Goal: Task Accomplishment & Management: Manage account settings

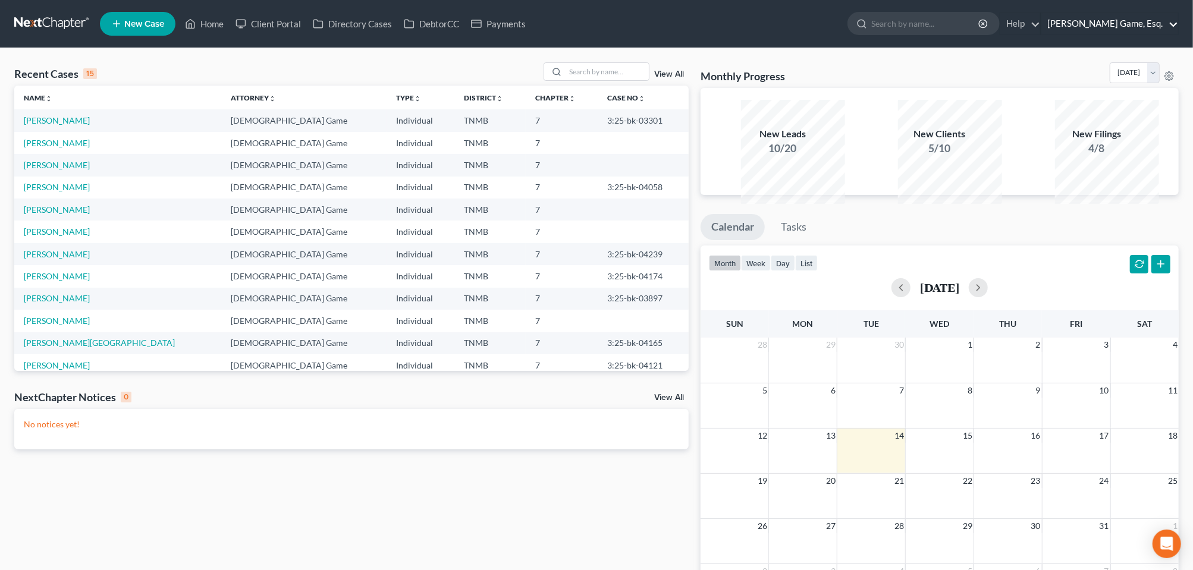
click at [1109, 28] on link "[PERSON_NAME] Game, Esq." at bounding box center [1110, 23] width 137 height 21
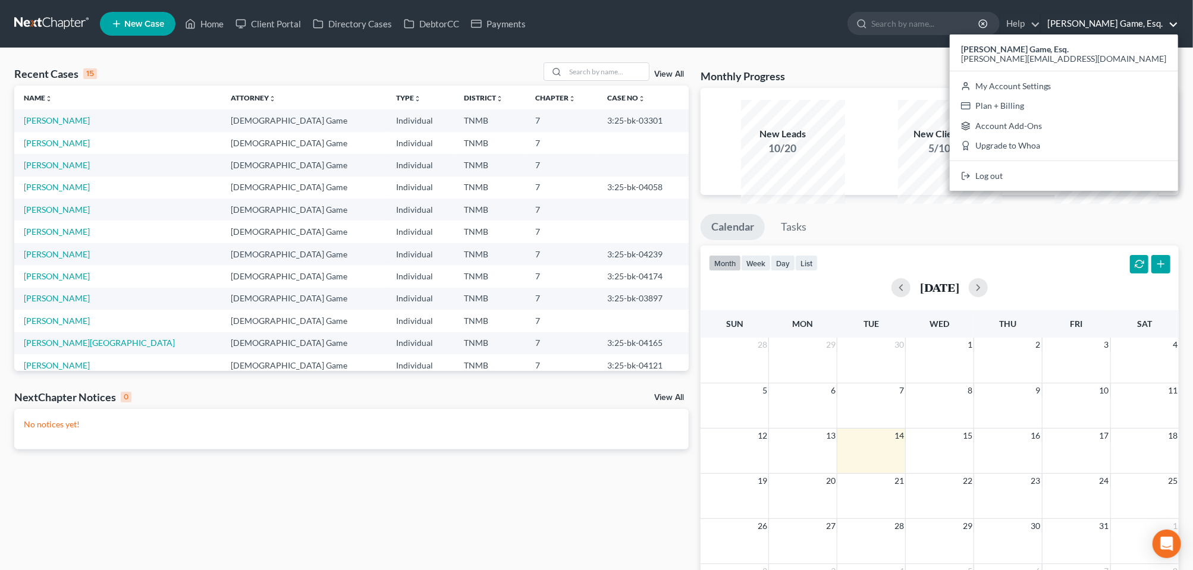
click at [1137, 11] on nav "Home New Case Client Portal Directory Cases DebtorCC Payments [DEMOGRAPHIC_DATA…" at bounding box center [596, 24] width 1193 height 48
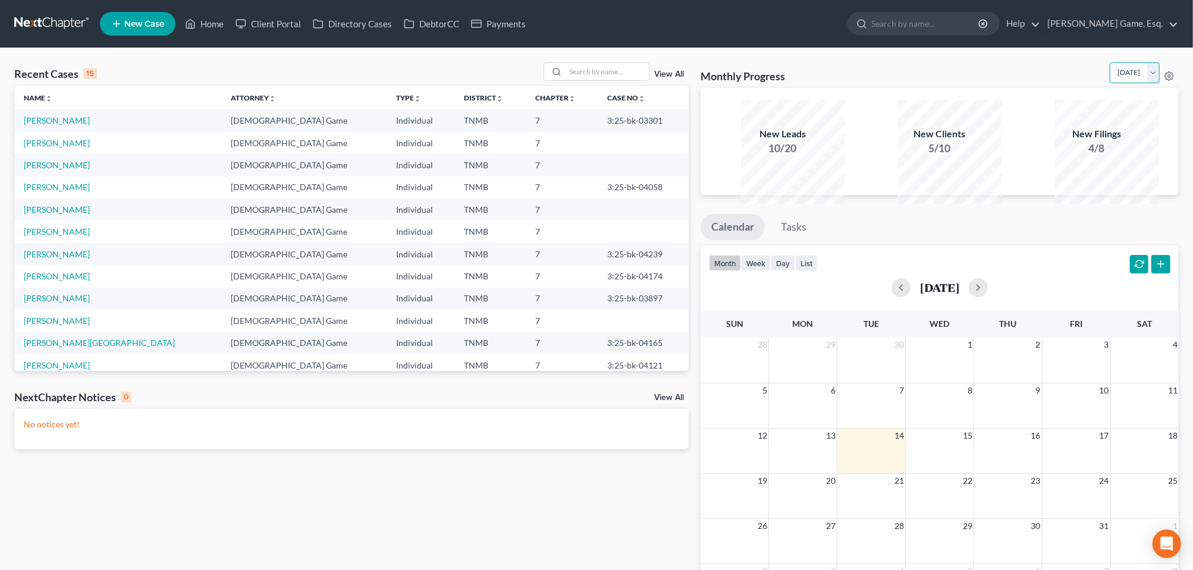
click at [1149, 83] on select "[DATE] [DATE] [DATE] [DATE] [DATE] [DATE] [DATE] [DATE] [DATE] [DATE] [DATE] [D…" at bounding box center [1135, 72] width 50 height 21
click at [998, 87] on div "Monthly Progress Bankruptcy Bankruptcy [DATE] [DATE] [DATE] [DATE] [DATE] [DATE…" at bounding box center [940, 75] width 478 height 26
click at [1112, 28] on link "[PERSON_NAME] Game, Esq." at bounding box center [1110, 23] width 137 height 21
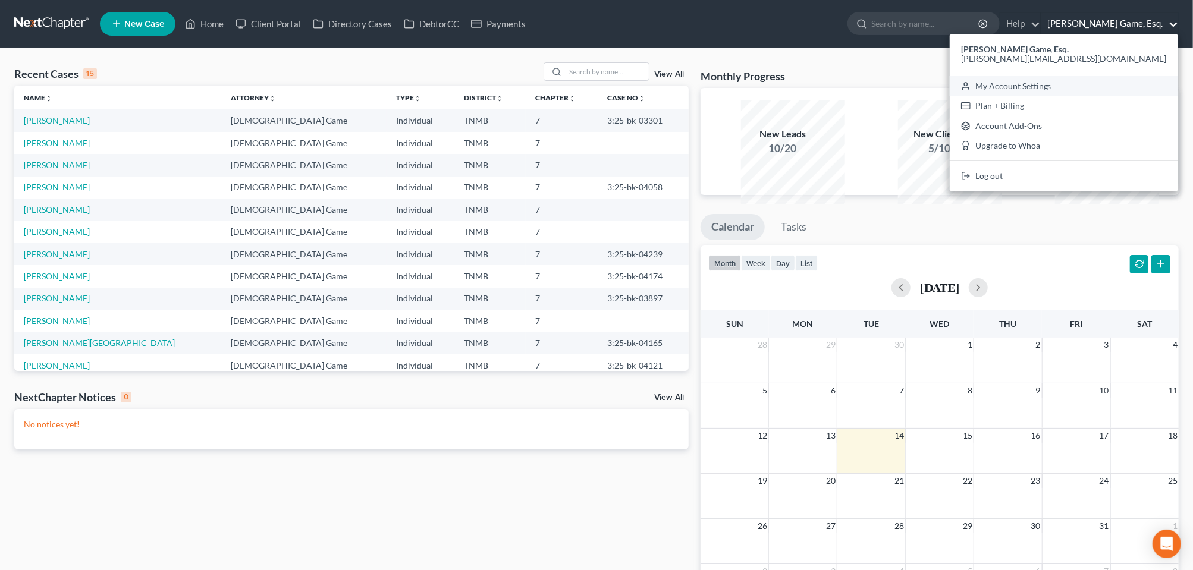
click at [1049, 96] on link "My Account Settings" at bounding box center [1064, 86] width 228 height 20
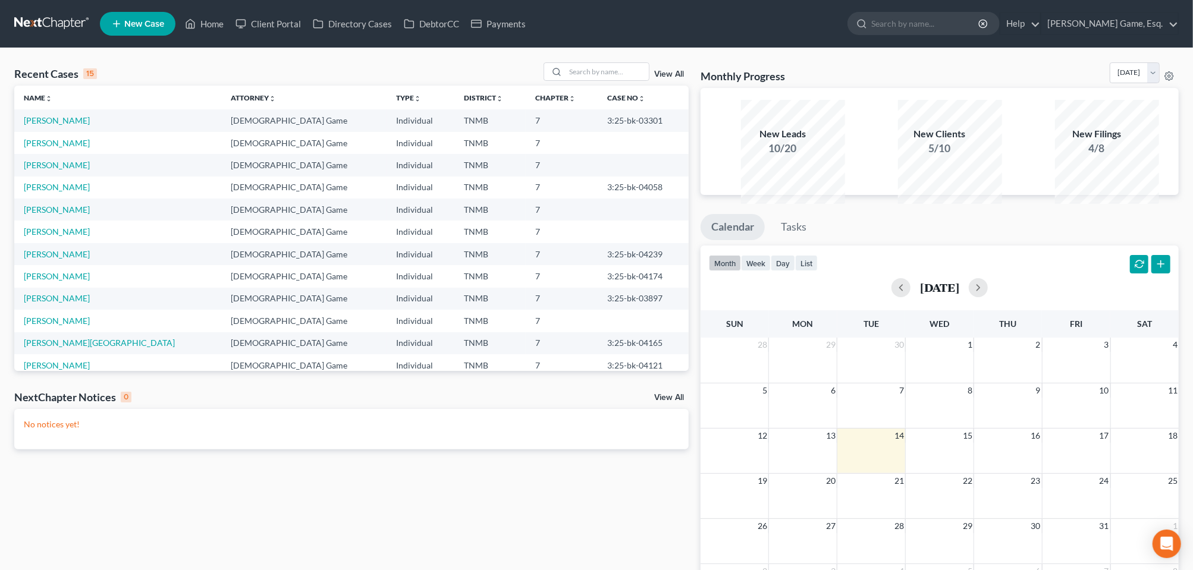
select select "75"
select select "23"
select select "44"
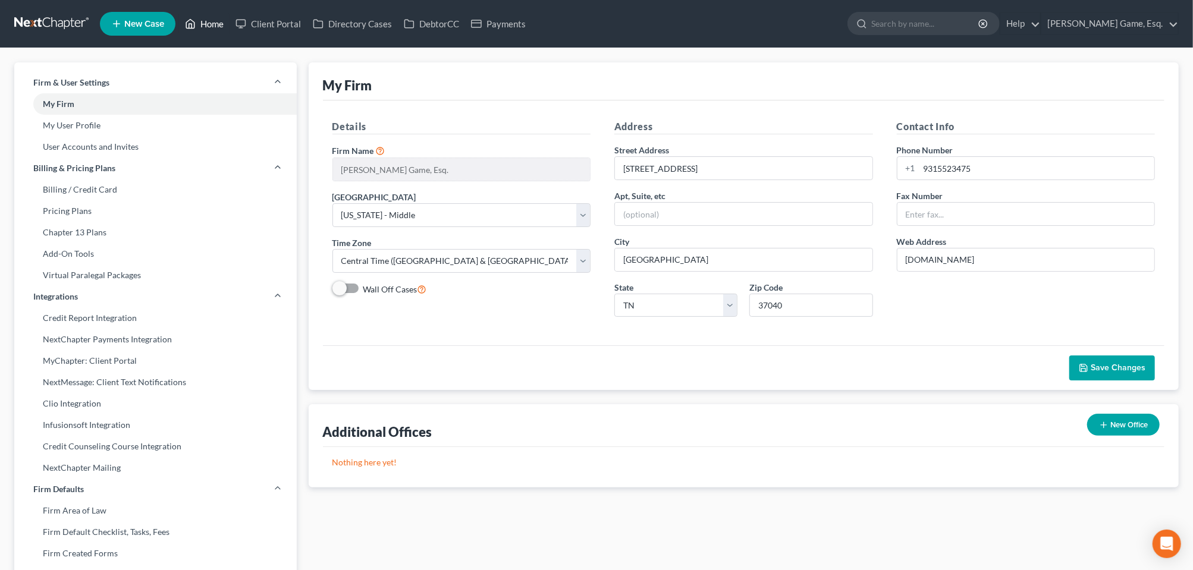
click at [230, 33] on link "Home" at bounding box center [204, 23] width 51 height 21
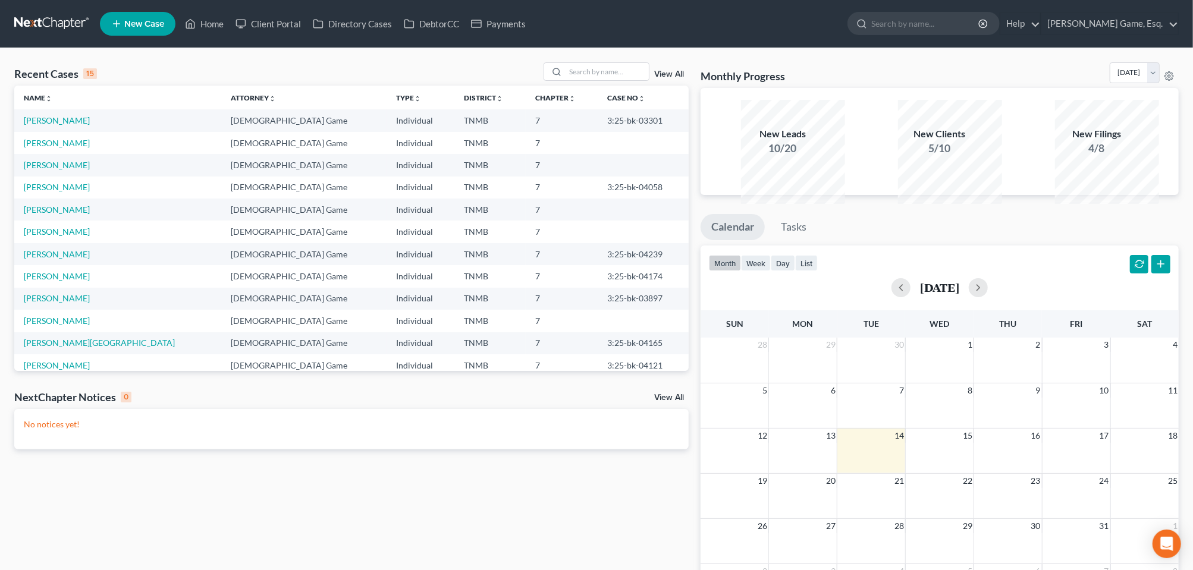
click at [659, 79] on link "View All" at bounding box center [669, 74] width 30 height 8
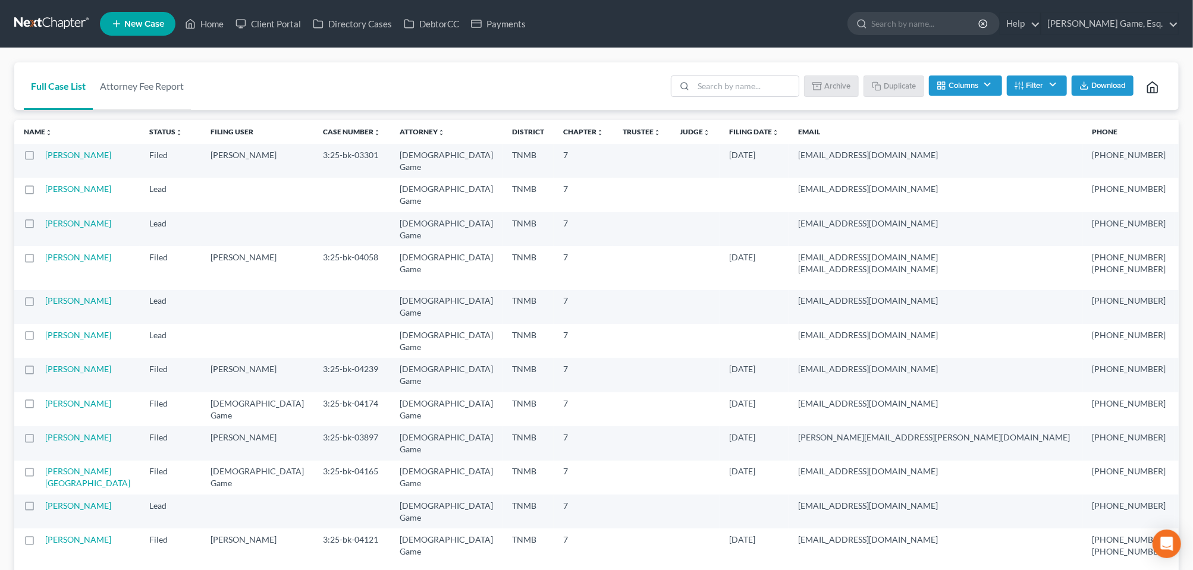
click at [943, 96] on button "Columns" at bounding box center [965, 86] width 73 height 20
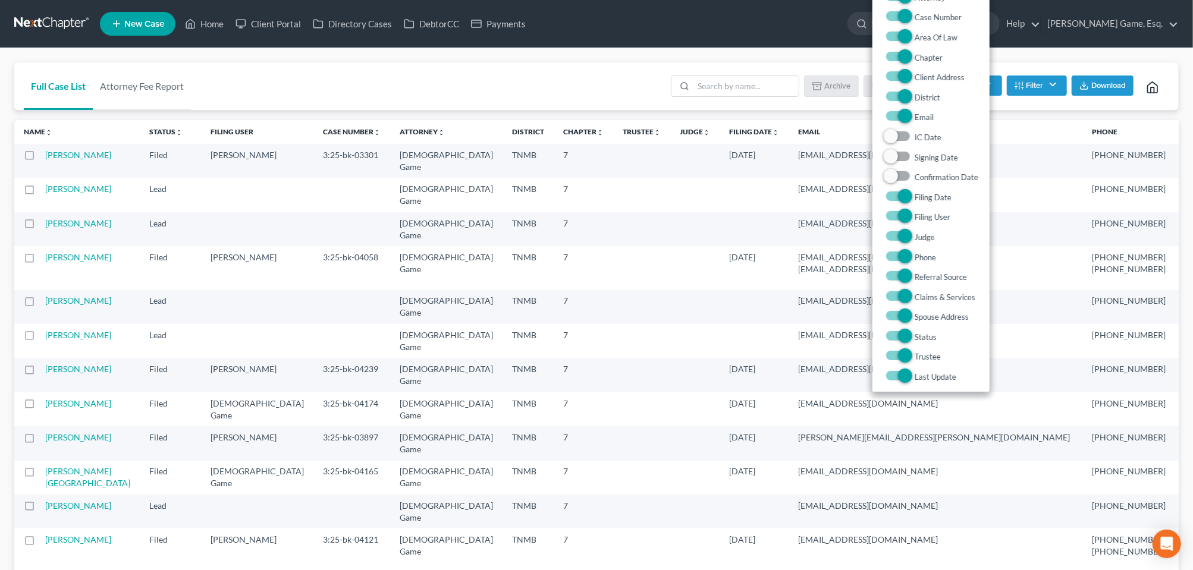
click at [1055, 84] on div "Batch Download Archive Un-archive Duplicate Columns Attorney Case Number Area O…" at bounding box center [917, 86] width 506 height 48
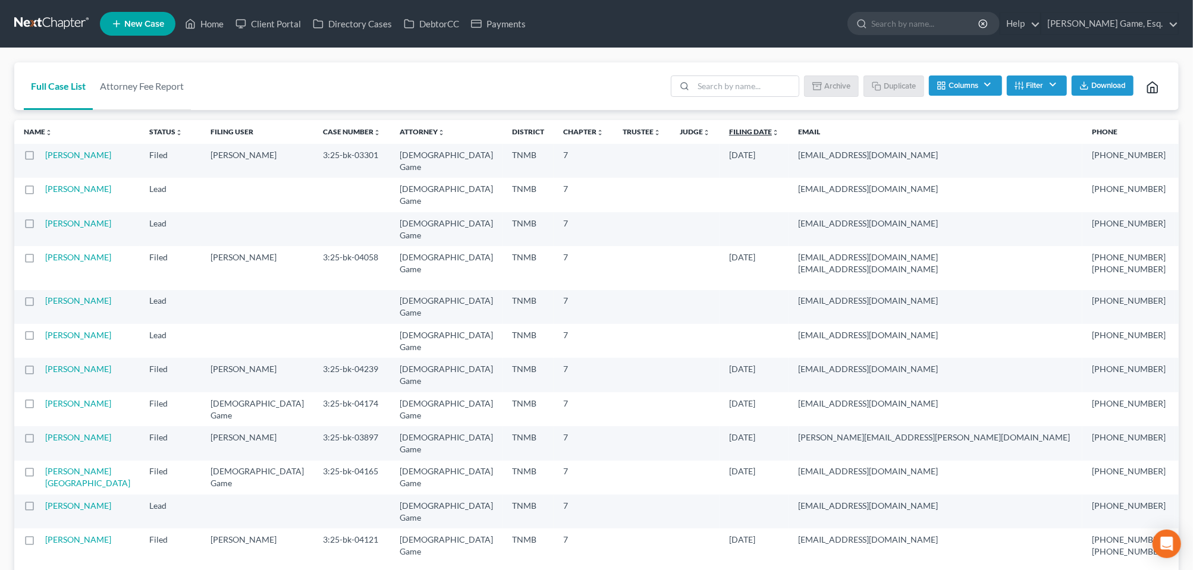
click at [779, 136] on icon "unfold_more" at bounding box center [775, 132] width 7 height 7
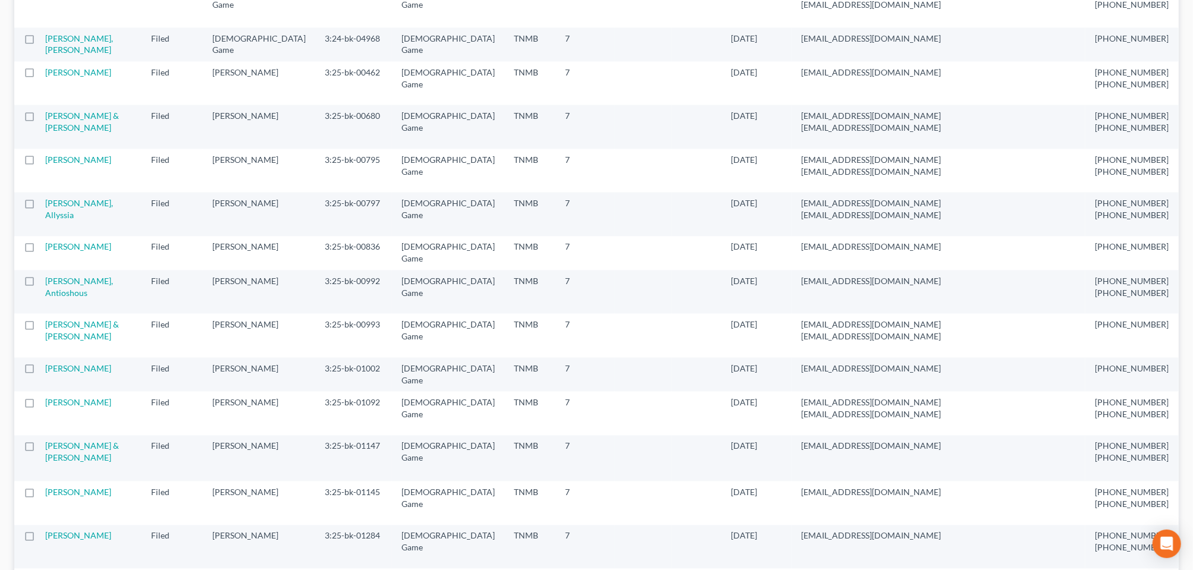
scroll to position [1636, 0]
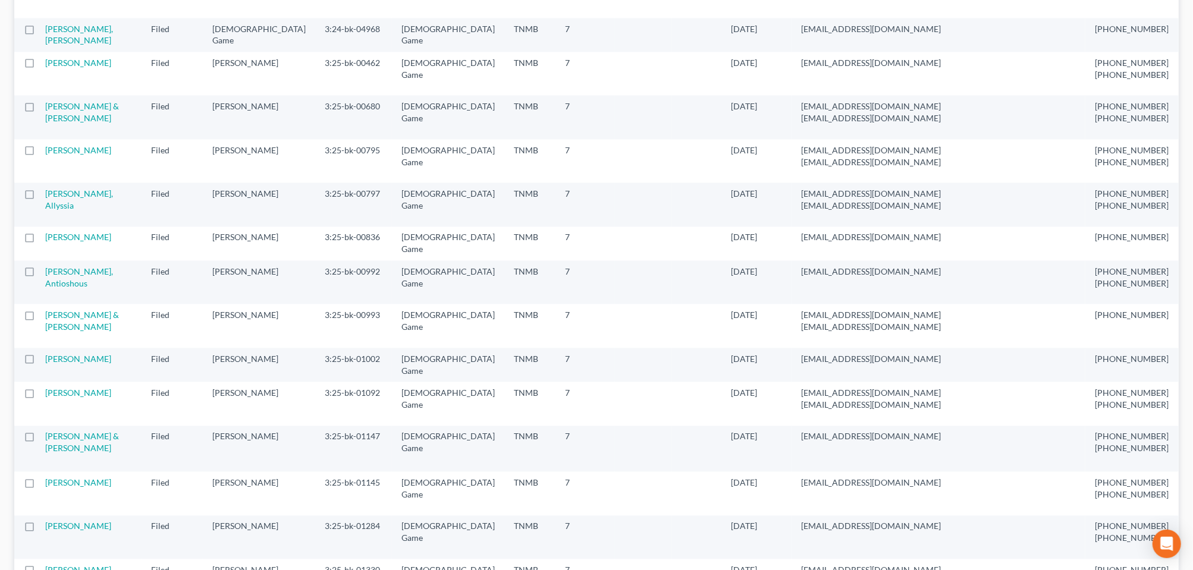
checkbox input "true"
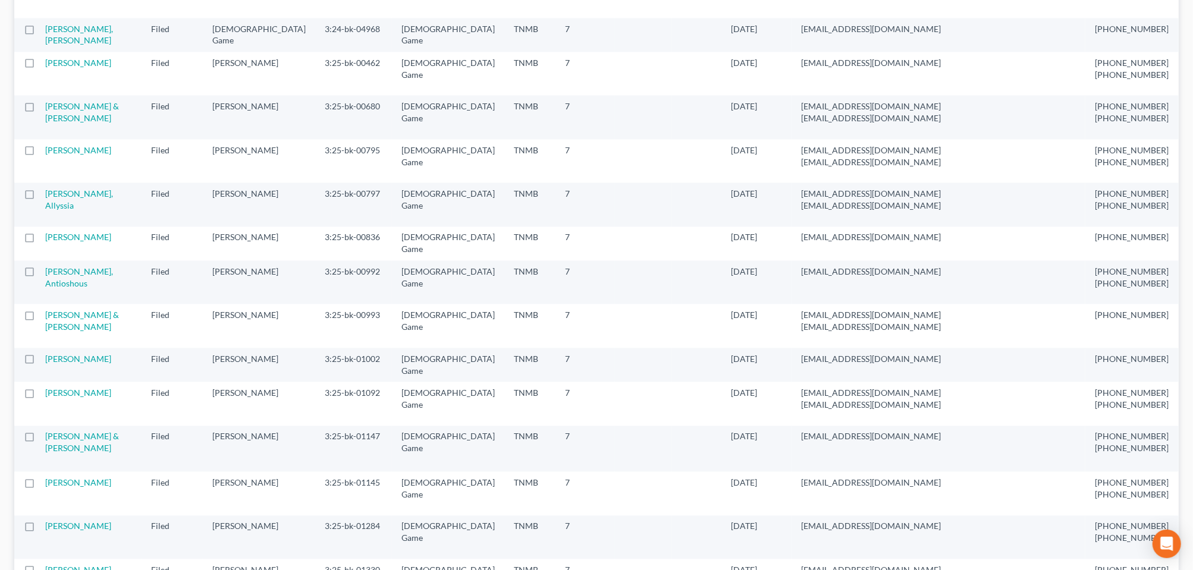
checkbox input "true"
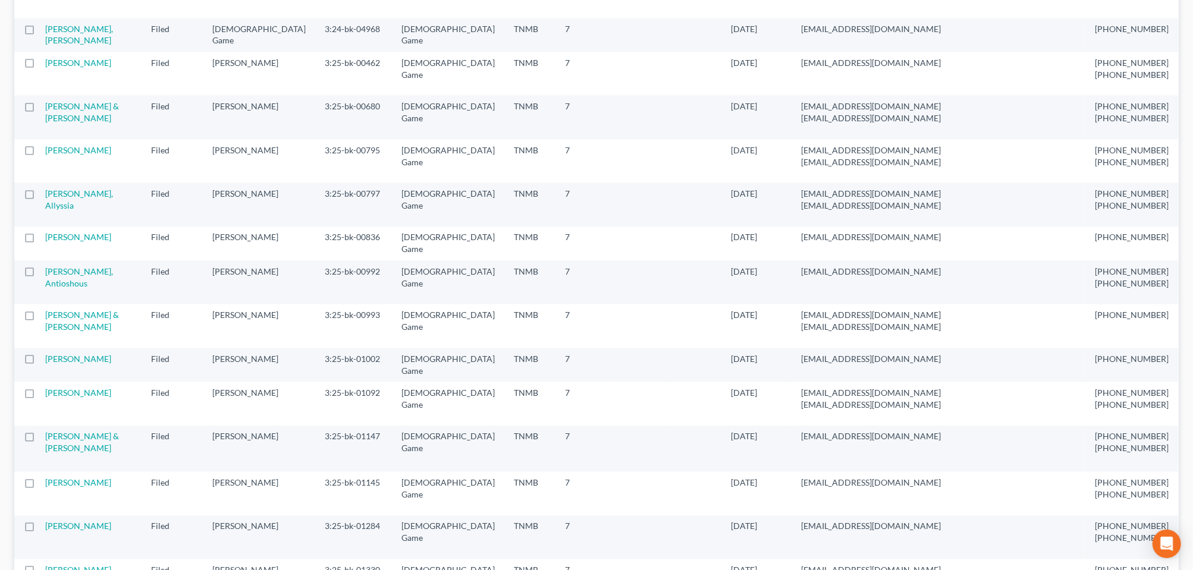
checkbox input "true"
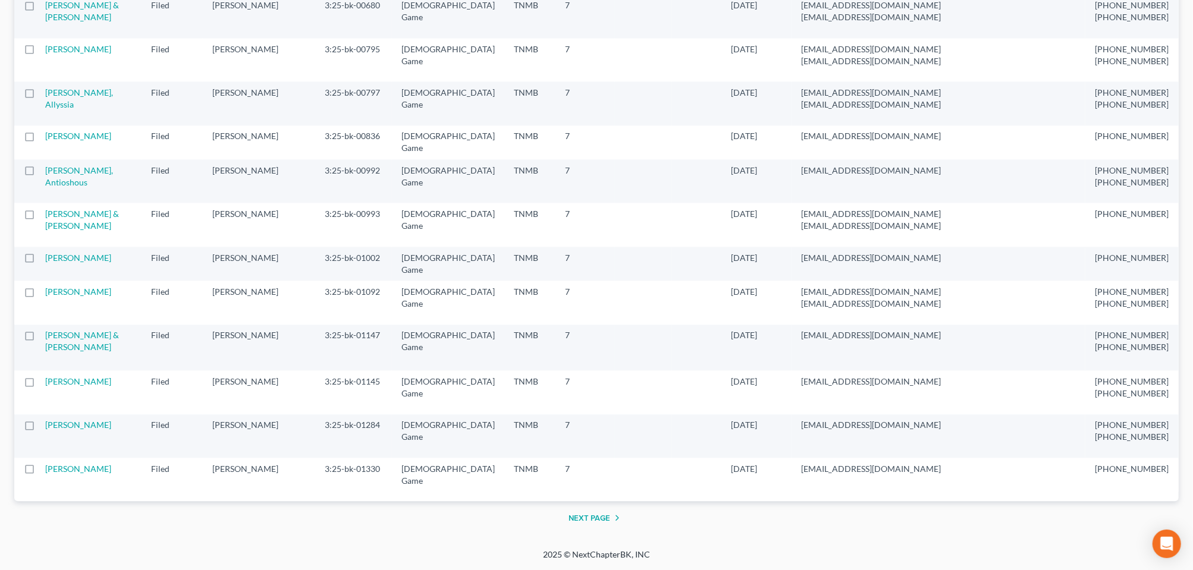
scroll to position [2008, 0]
checkbox input "true"
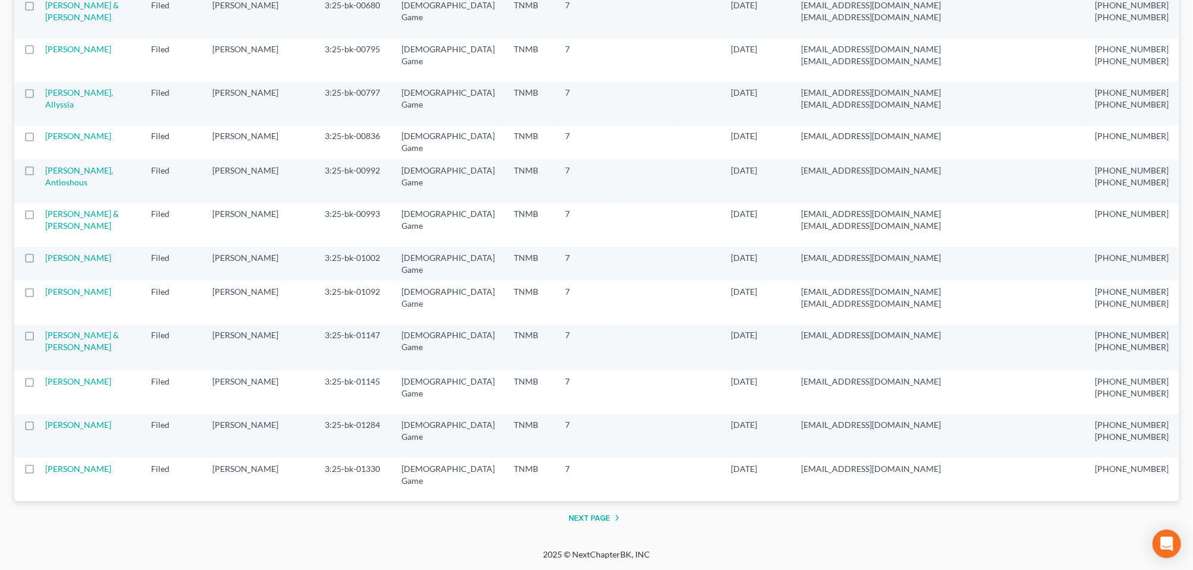
checkbox input "true"
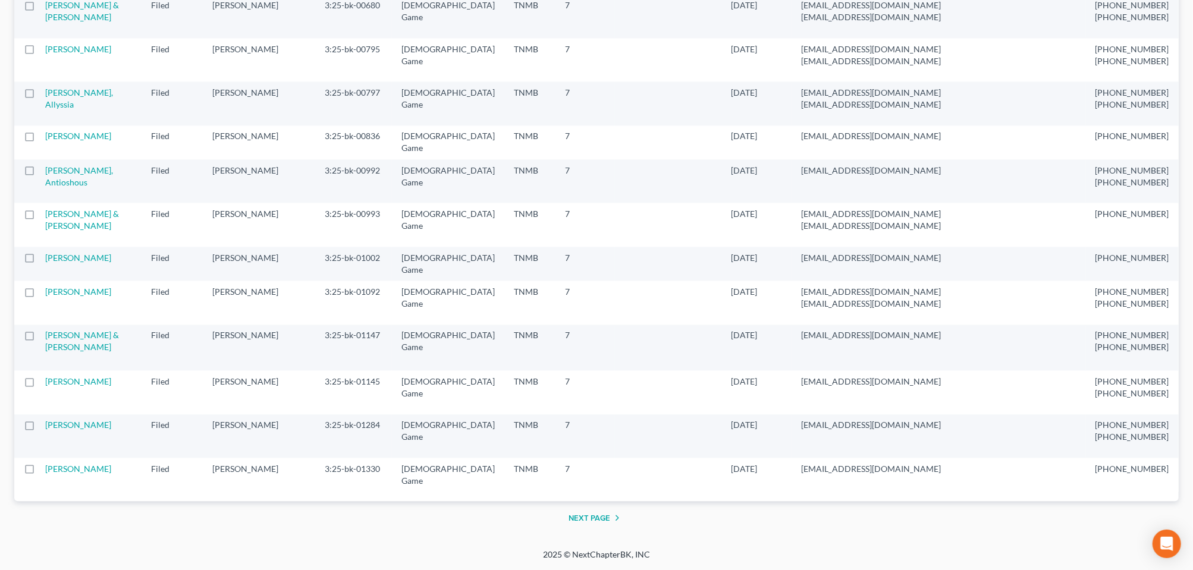
checkbox input "true"
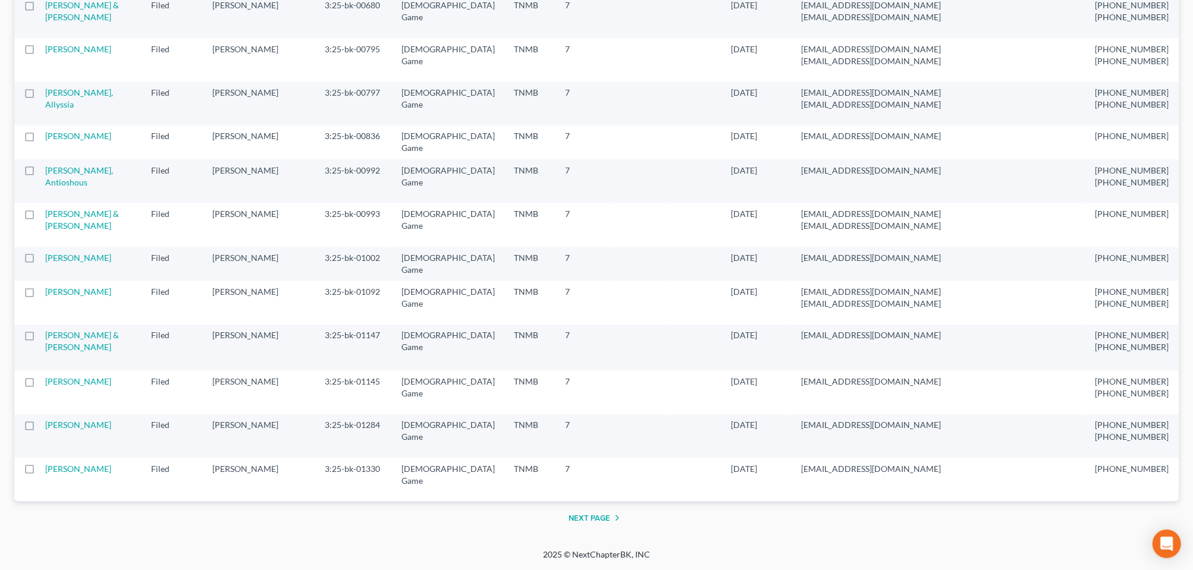
checkbox input "true"
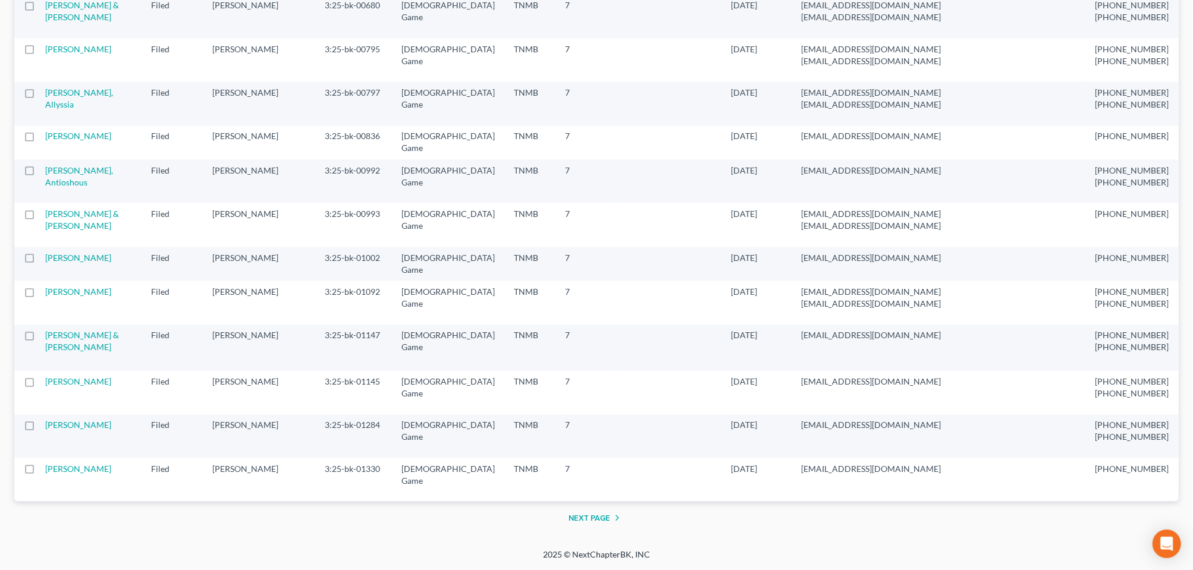
checkbox input "true"
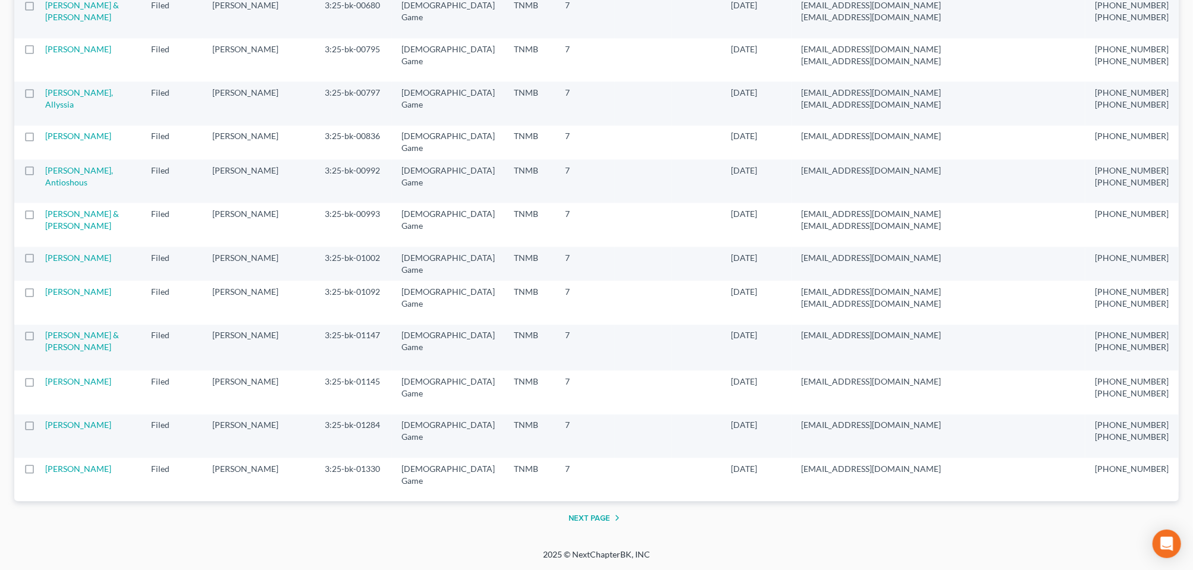
checkbox input "true"
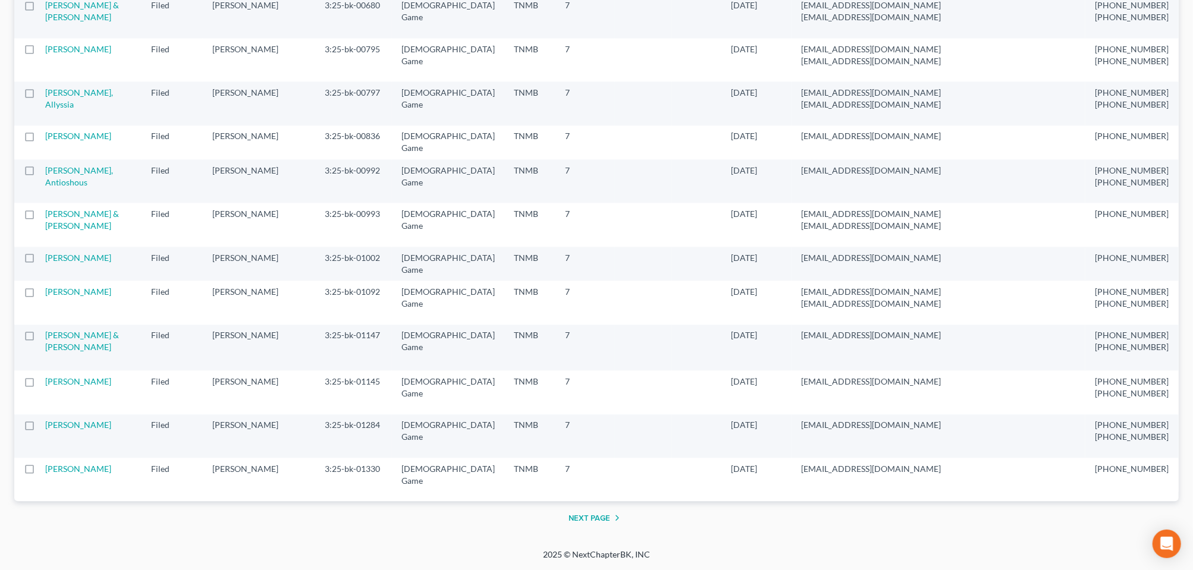
checkbox input "true"
click at [40, 8] on label at bounding box center [40, 8] width 0 height 0
click at [45, 7] on input "checkbox" at bounding box center [49, 3] width 8 height 8
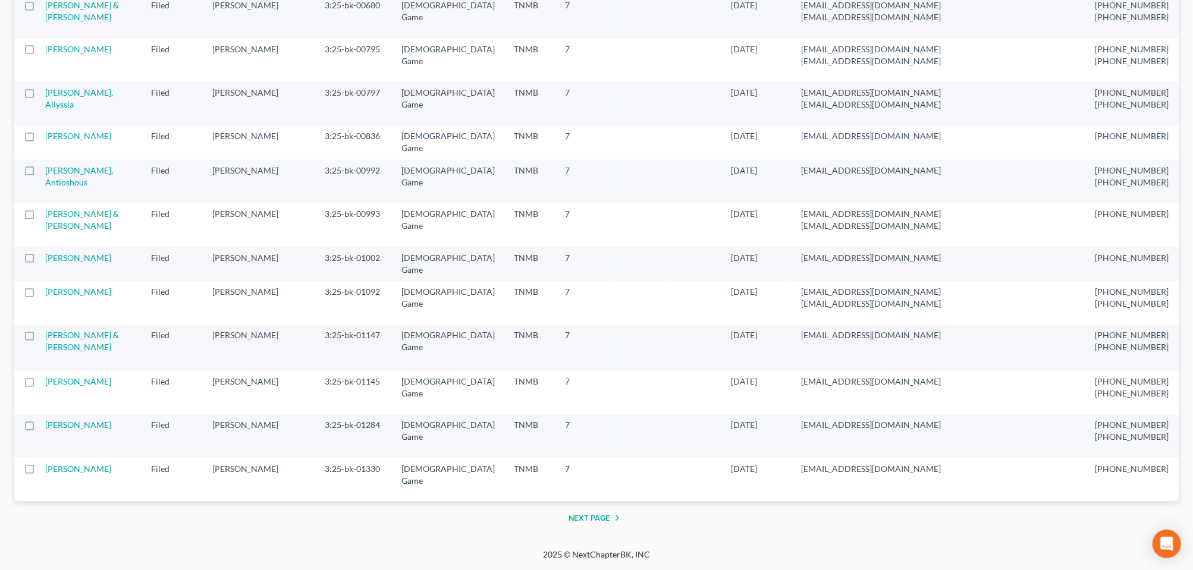
checkbox input "true"
click at [40, 52] on label at bounding box center [40, 52] width 0 height 0
click at [45, 51] on input "checkbox" at bounding box center [49, 47] width 8 height 8
checkbox input "true"
click at [40, 96] on label at bounding box center [40, 96] width 0 height 0
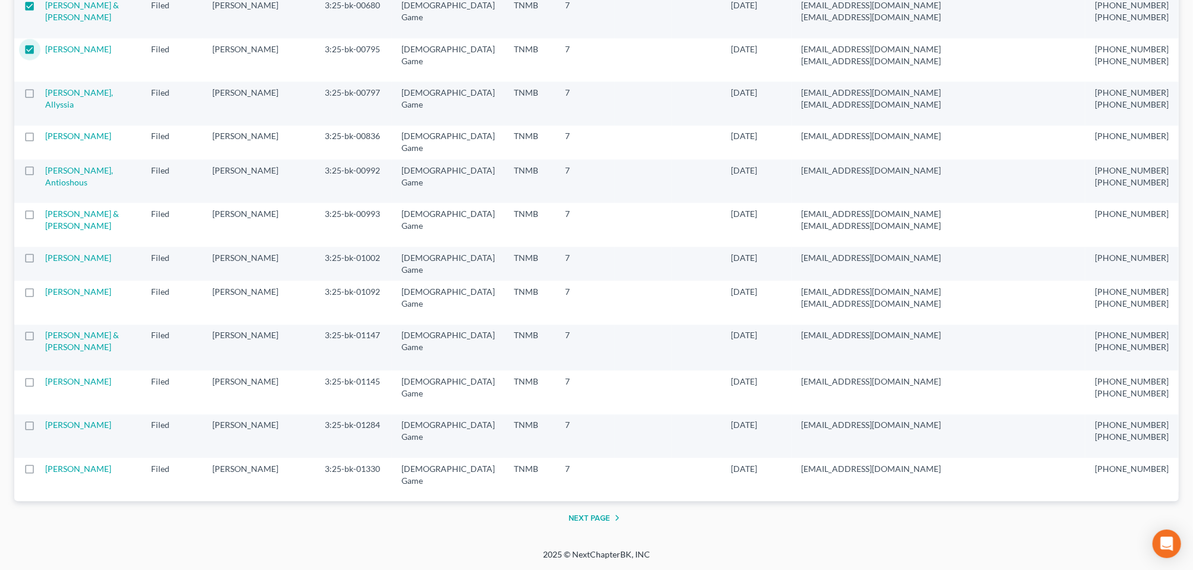
click at [45, 95] on input "checkbox" at bounding box center [49, 91] width 8 height 8
checkbox input "true"
click at [40, 139] on label at bounding box center [40, 139] width 0 height 0
click at [45, 138] on input "checkbox" at bounding box center [49, 134] width 8 height 8
checkbox input "true"
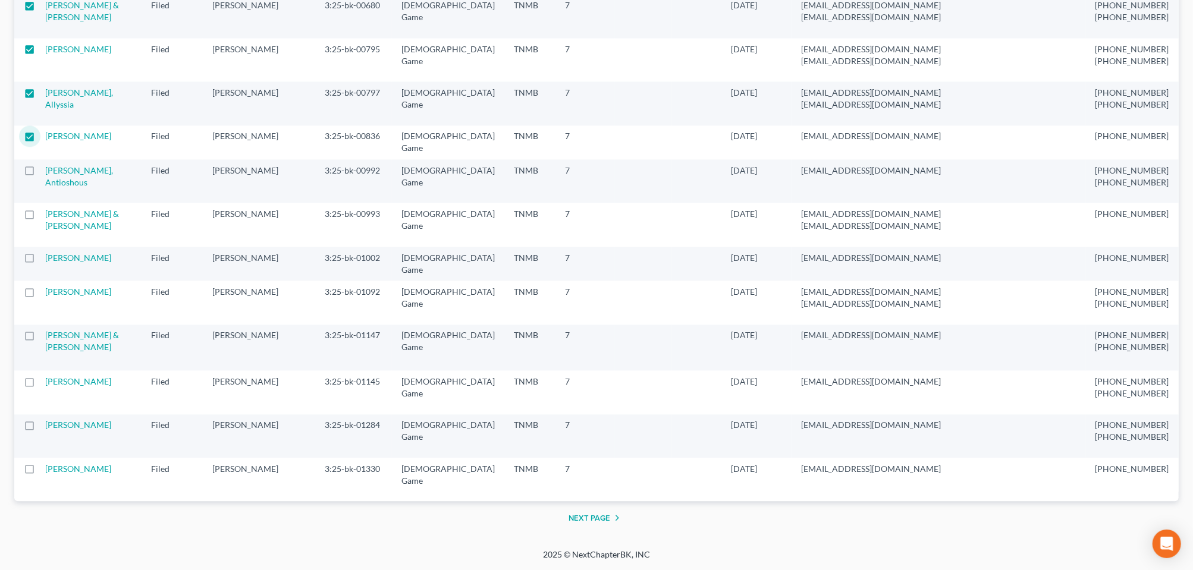
click at [40, 174] on label at bounding box center [40, 174] width 0 height 0
click at [45, 173] on input "checkbox" at bounding box center [49, 169] width 8 height 8
checkbox input "true"
click at [40, 217] on label at bounding box center [40, 217] width 0 height 0
click at [45, 216] on input "checkbox" at bounding box center [49, 212] width 8 height 8
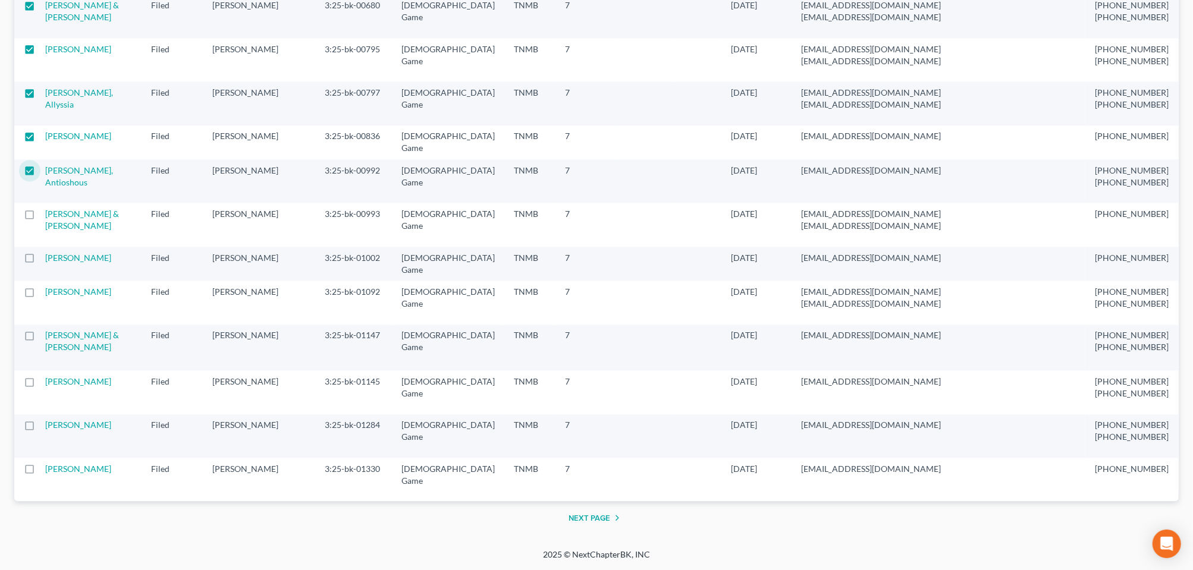
checkbox input "true"
click at [40, 261] on label at bounding box center [40, 261] width 0 height 0
click at [45, 260] on input "checkbox" at bounding box center [49, 256] width 8 height 8
checkbox input "true"
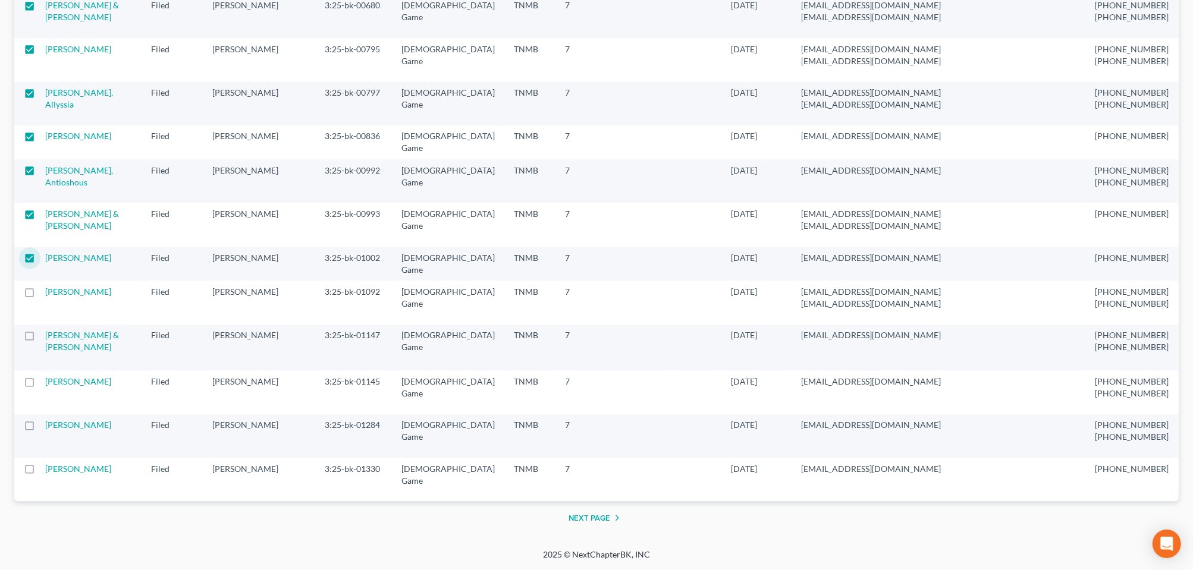
click at [40, 295] on label at bounding box center [40, 295] width 0 height 0
click at [45, 294] on input "checkbox" at bounding box center [49, 290] width 8 height 8
checkbox input "true"
click at [40, 338] on label at bounding box center [40, 338] width 0 height 0
click at [45, 337] on input "checkbox" at bounding box center [49, 334] width 8 height 8
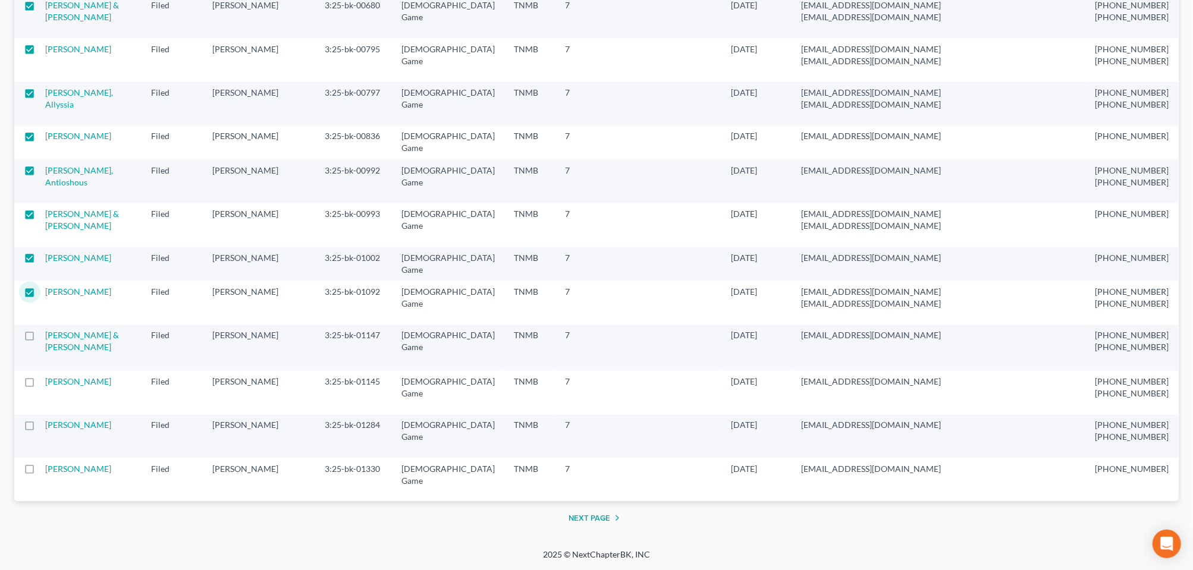
checkbox input "true"
click at [40, 385] on label at bounding box center [40, 385] width 0 height 0
click at [45, 384] on input "checkbox" at bounding box center [49, 380] width 8 height 8
checkbox input "true"
click at [40, 428] on label at bounding box center [40, 428] width 0 height 0
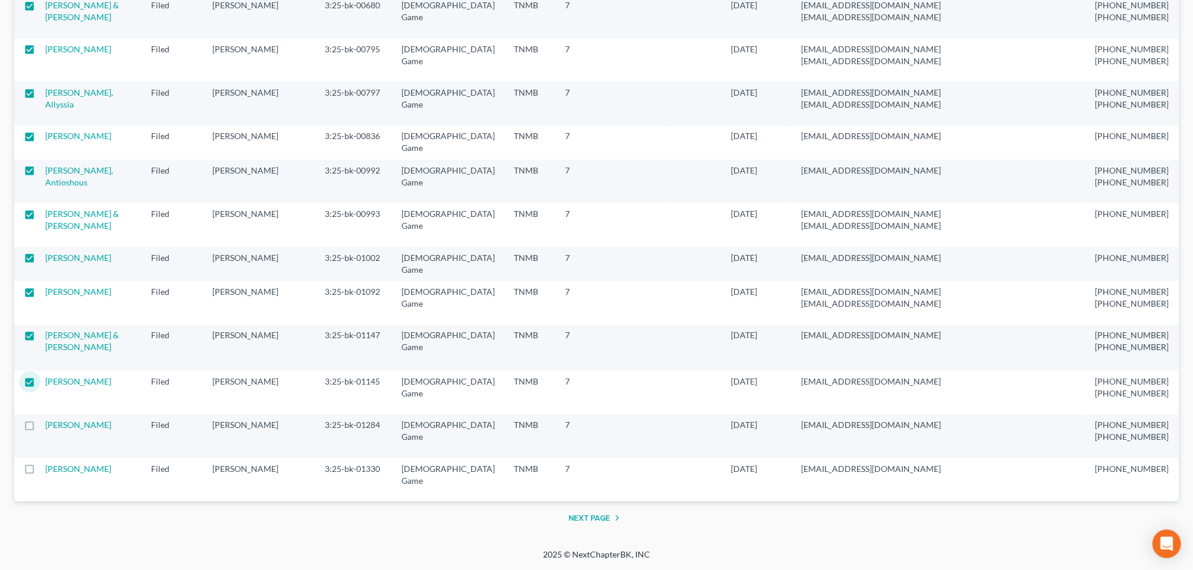
click at [45, 427] on input "checkbox" at bounding box center [49, 423] width 8 height 8
checkbox input "true"
click at [40, 472] on label at bounding box center [40, 472] width 0 height 0
click at [45, 463] on input "checkbox" at bounding box center [49, 467] width 8 height 8
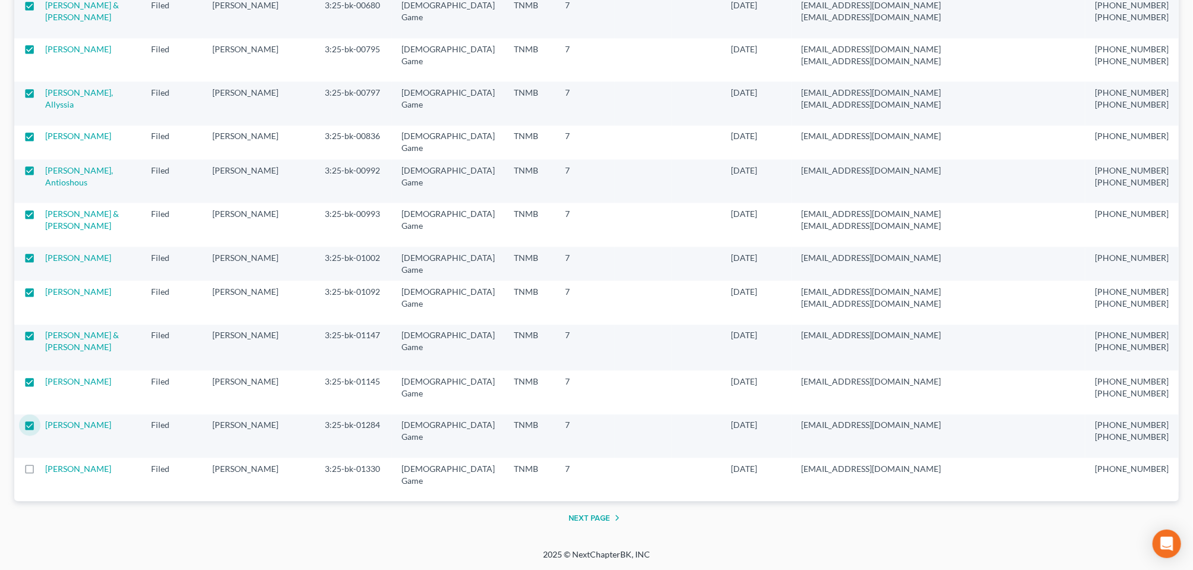
checkbox input "true"
click at [584, 511] on button "Next Page" at bounding box center [597, 518] width 56 height 14
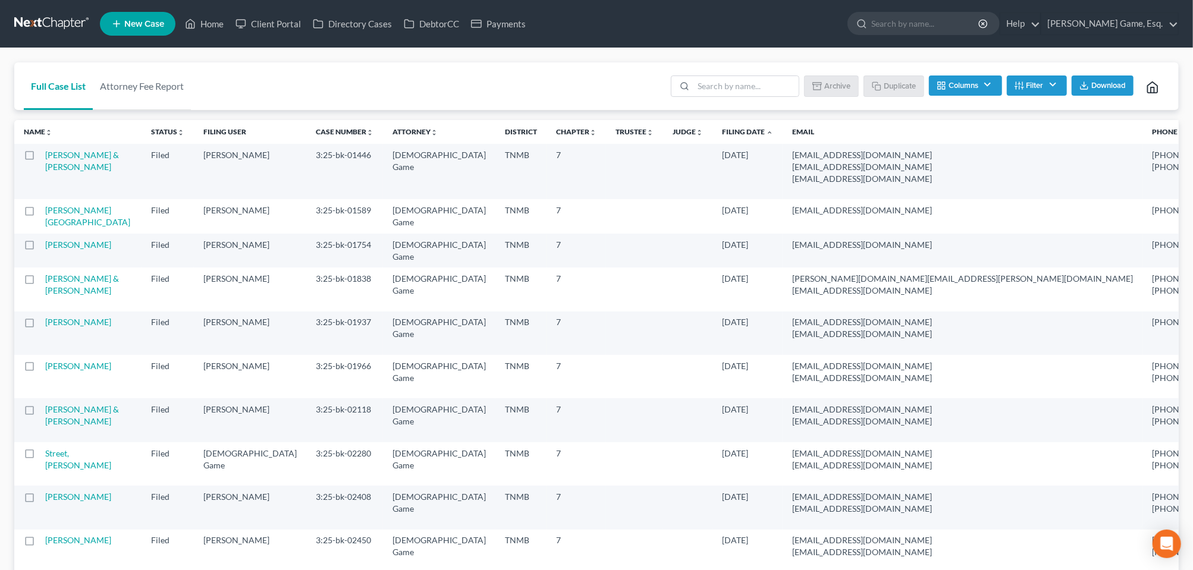
click at [40, 158] on label at bounding box center [40, 158] width 0 height 0
click at [45, 157] on input "checkbox" at bounding box center [49, 153] width 8 height 8
checkbox input "true"
click at [40, 214] on label at bounding box center [40, 214] width 0 height 0
click at [45, 212] on input "checkbox" at bounding box center [49, 209] width 8 height 8
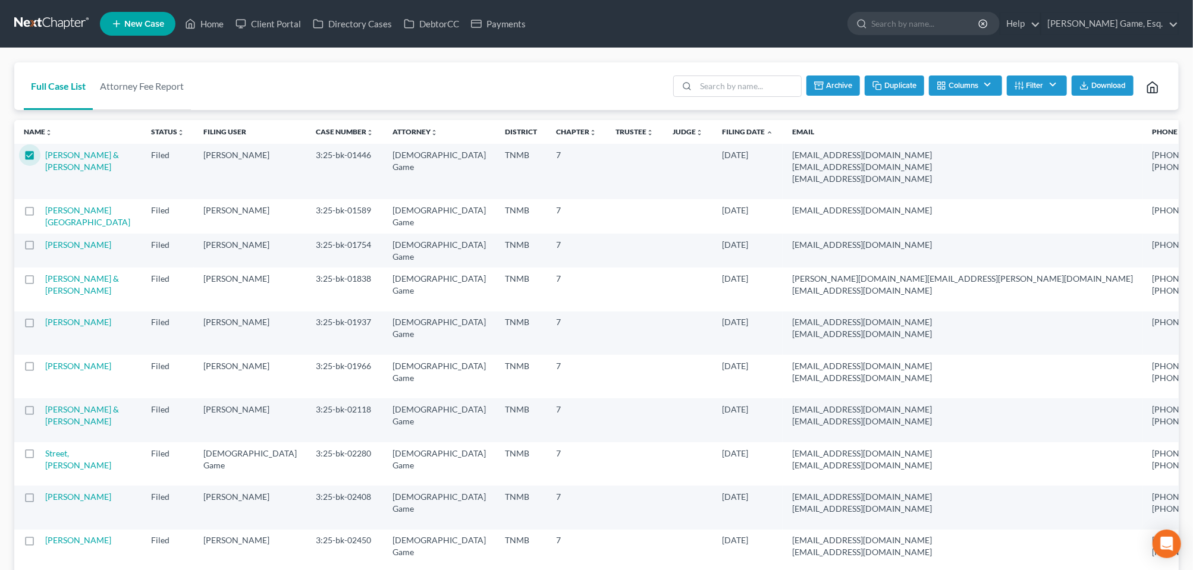
checkbox input "true"
click at [40, 248] on label at bounding box center [40, 248] width 0 height 0
click at [45, 247] on input "checkbox" at bounding box center [49, 243] width 8 height 8
checkbox input "true"
click at [40, 282] on label at bounding box center [40, 282] width 0 height 0
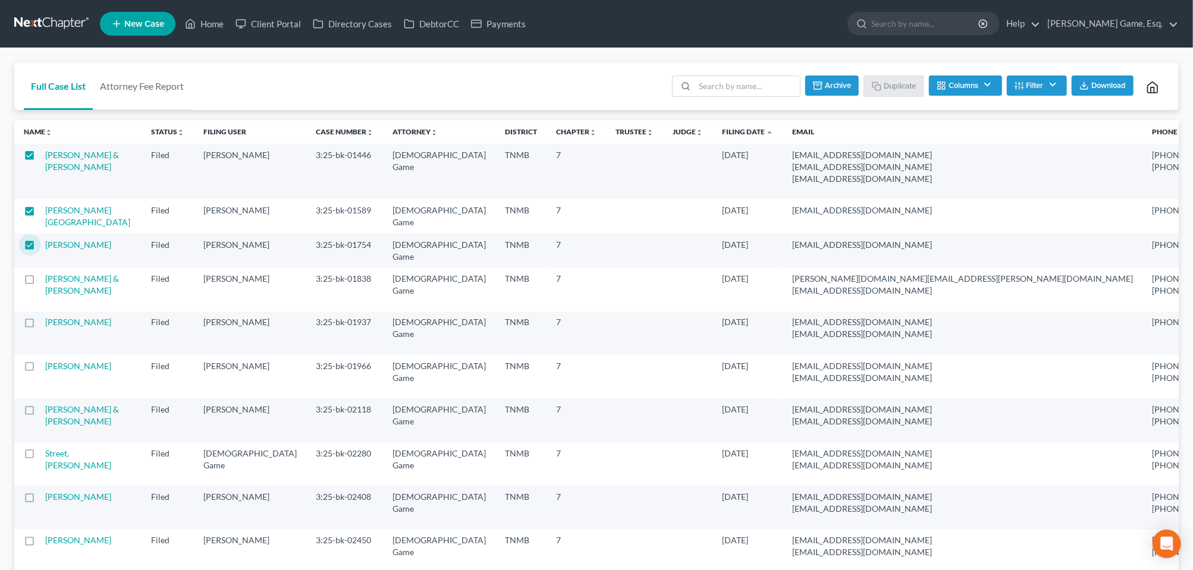
click at [45, 281] on input "checkbox" at bounding box center [49, 277] width 8 height 8
checkbox input "true"
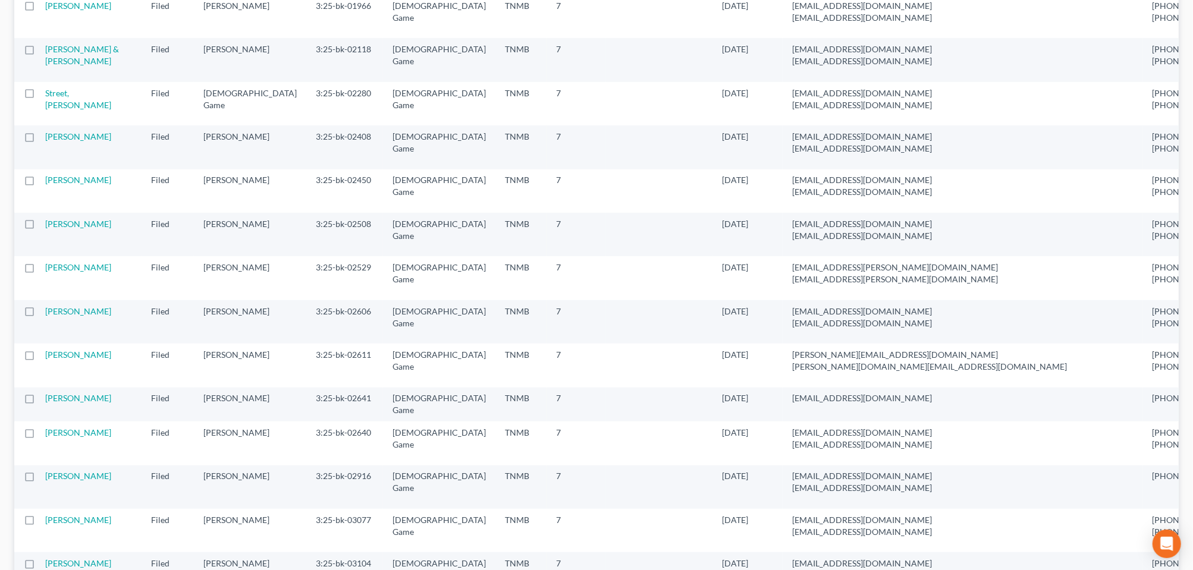
scroll to position [372, 0]
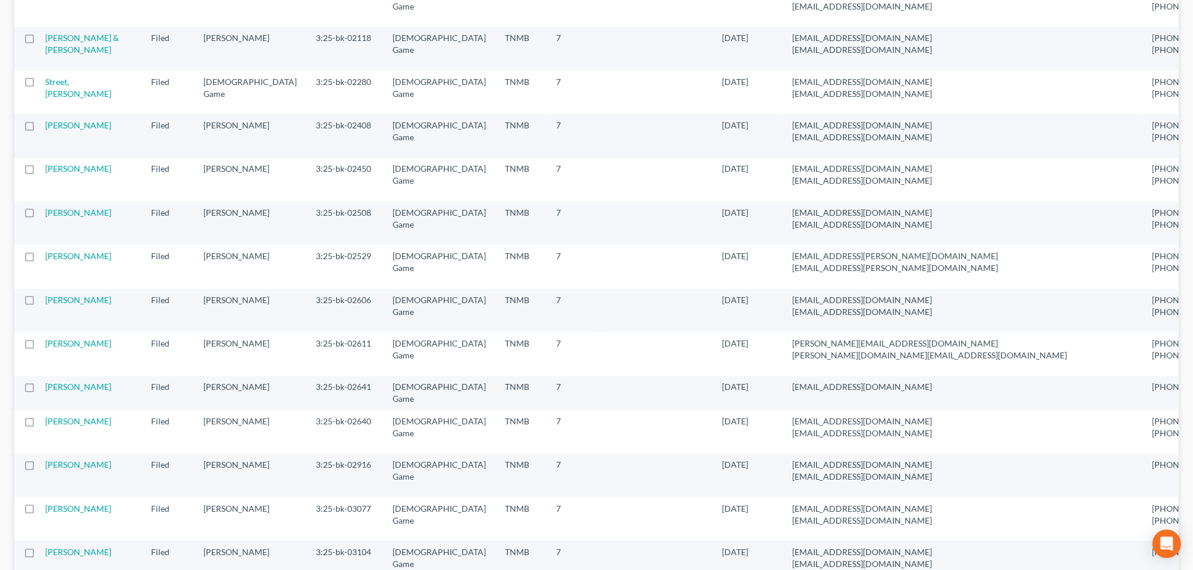
checkbox input "true"
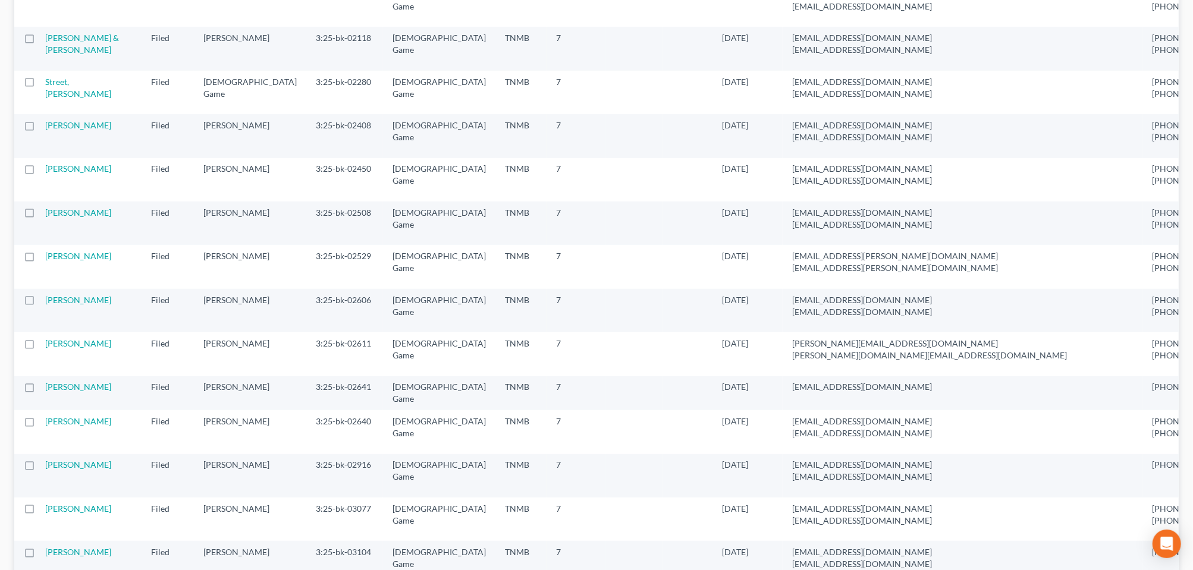
checkbox input "true"
click at [40, 41] on label at bounding box center [40, 41] width 0 height 0
click at [45, 40] on input "checkbox" at bounding box center [49, 36] width 8 height 8
checkbox input "true"
click at [40, 85] on label at bounding box center [40, 85] width 0 height 0
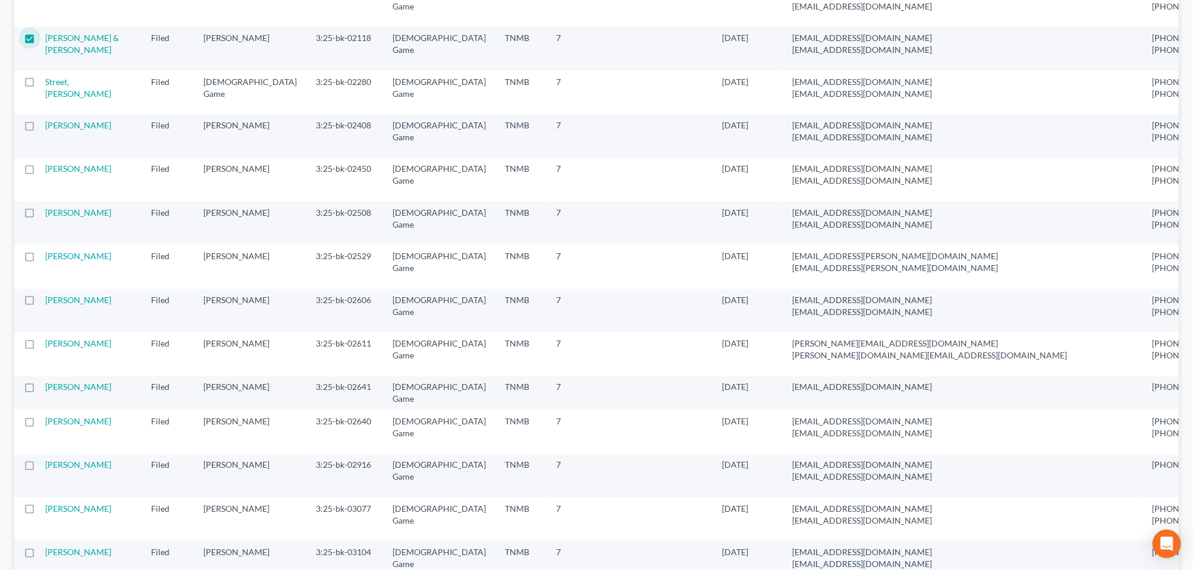
click at [45, 84] on input "checkbox" at bounding box center [49, 80] width 8 height 8
checkbox input "true"
click at [40, 128] on label at bounding box center [40, 128] width 0 height 0
click at [45, 127] on input "checkbox" at bounding box center [49, 124] width 8 height 8
checkbox input "true"
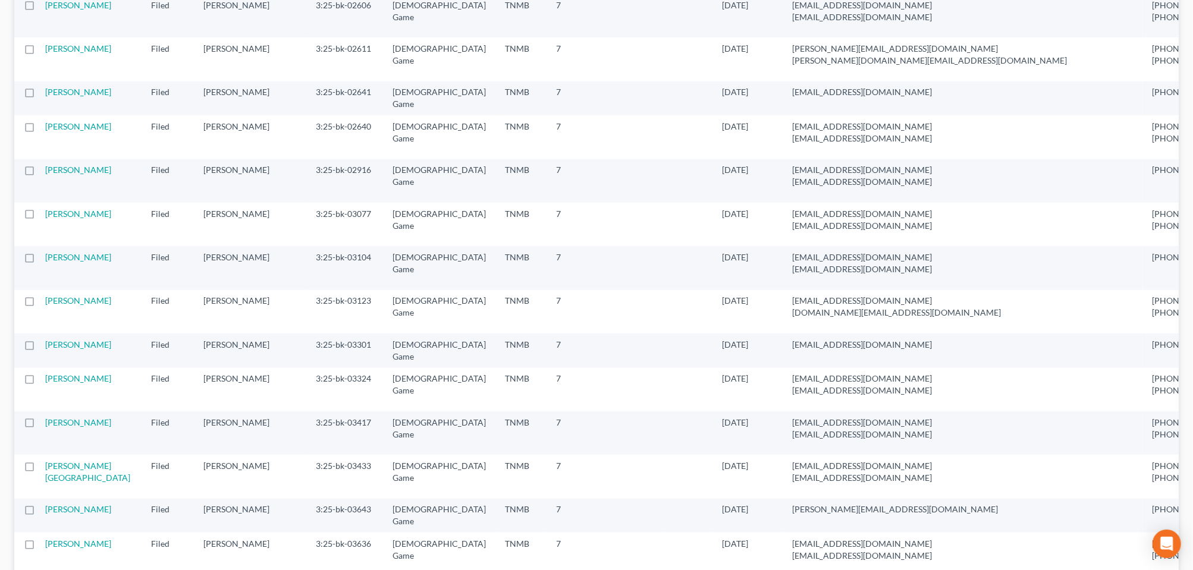
scroll to position [669, 0]
checkbox input "true"
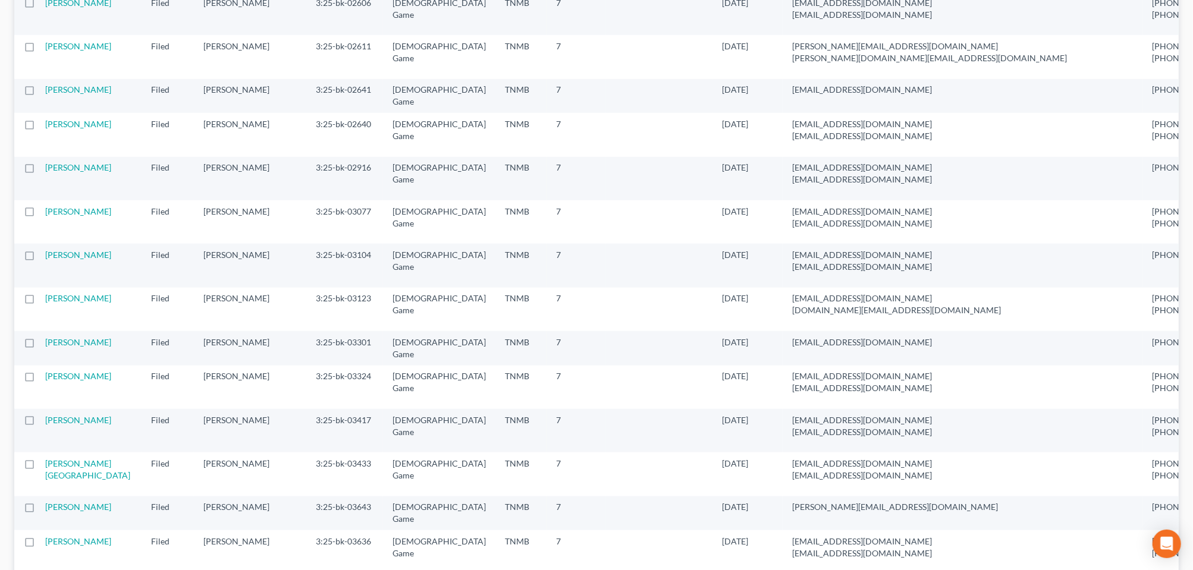
checkbox input "true"
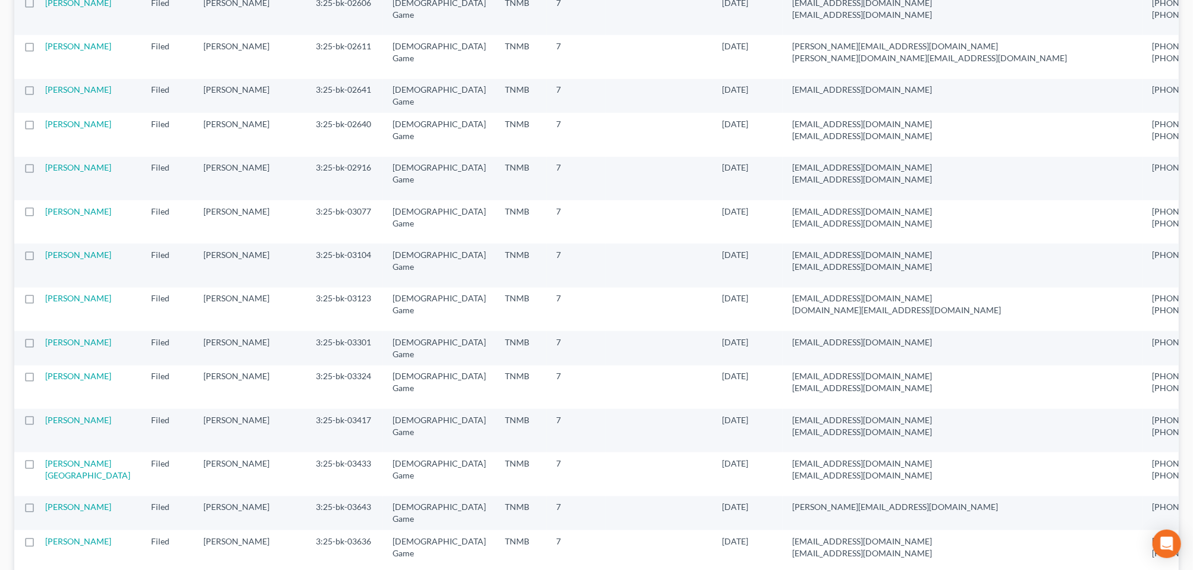
click at [40, 6] on label at bounding box center [40, 6] width 0 height 0
click at [45, 5] on input "checkbox" at bounding box center [49, 1] width 8 height 8
checkbox input "true"
click at [40, 49] on label at bounding box center [40, 49] width 0 height 0
click at [45, 48] on input "checkbox" at bounding box center [49, 44] width 8 height 8
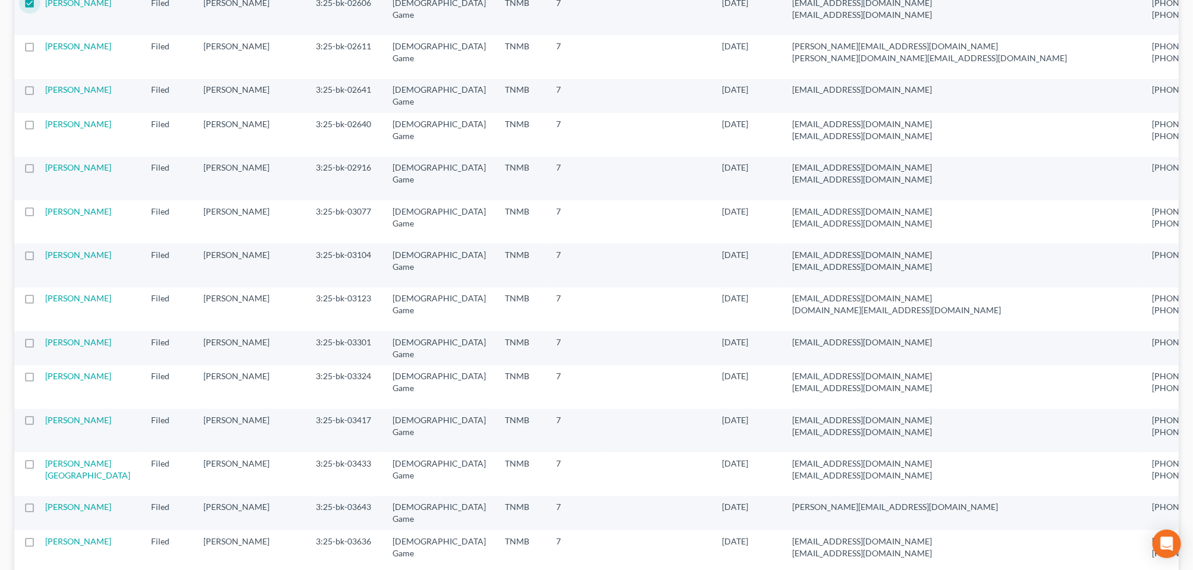
checkbox input "true"
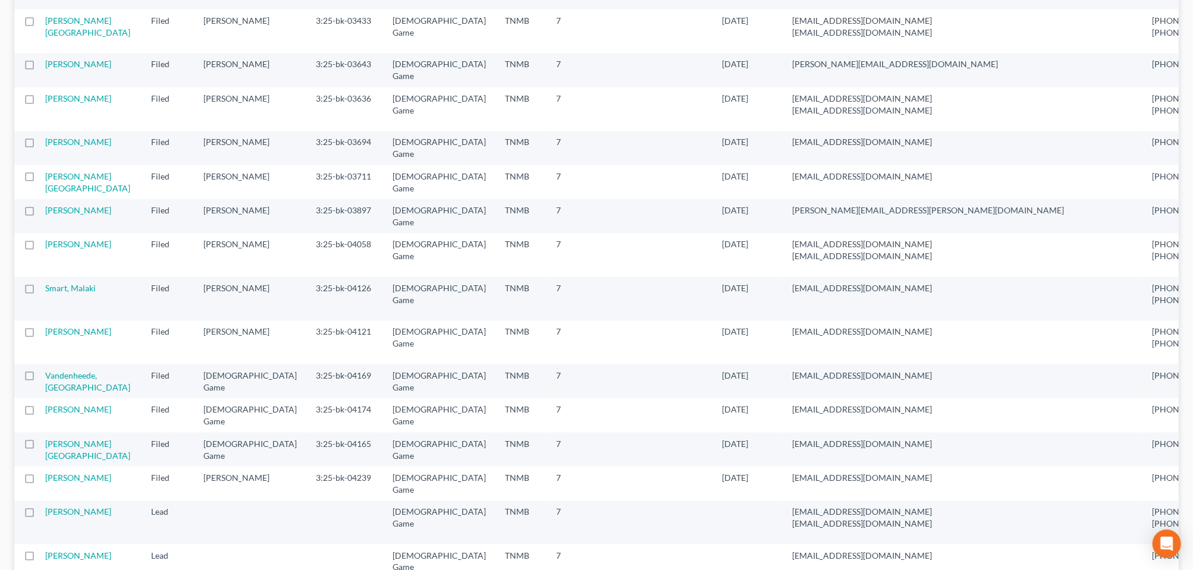
scroll to position [1115, 0]
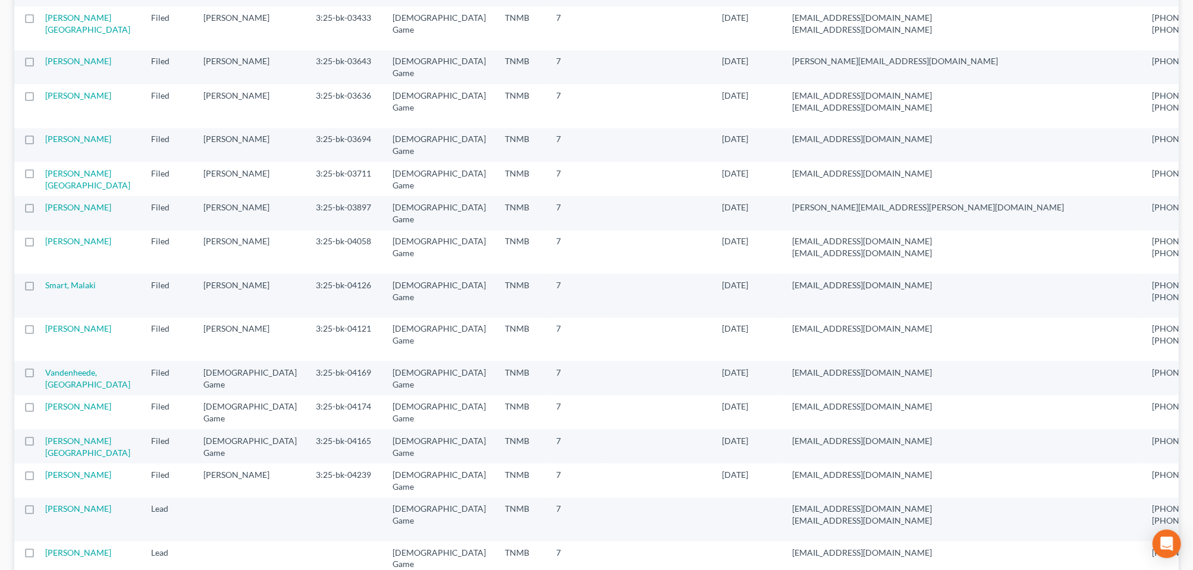
checkbox input "true"
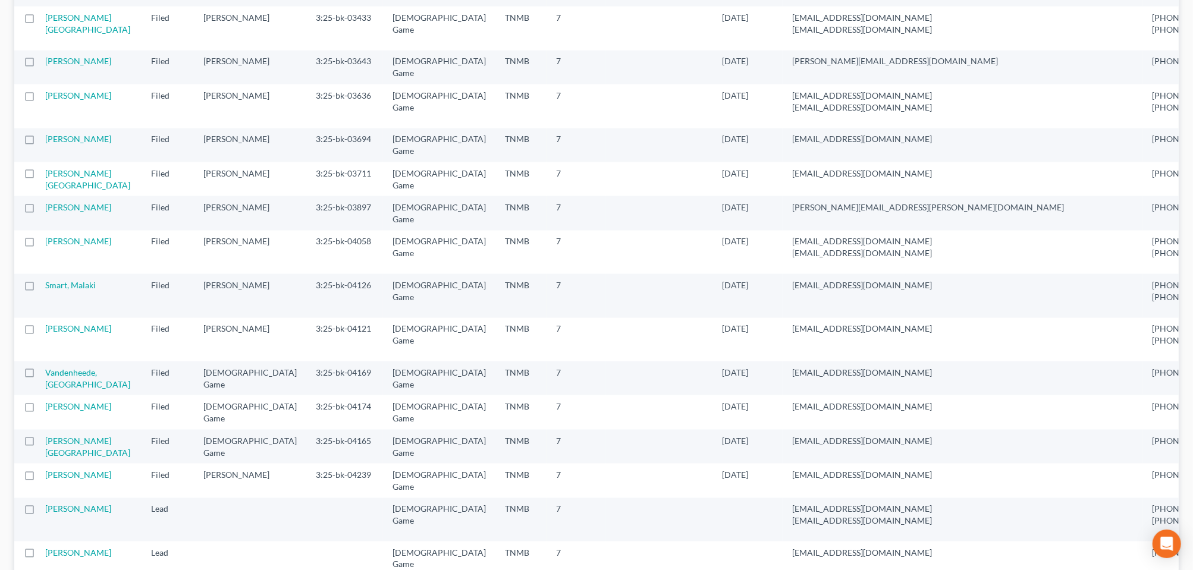
checkbox input "true"
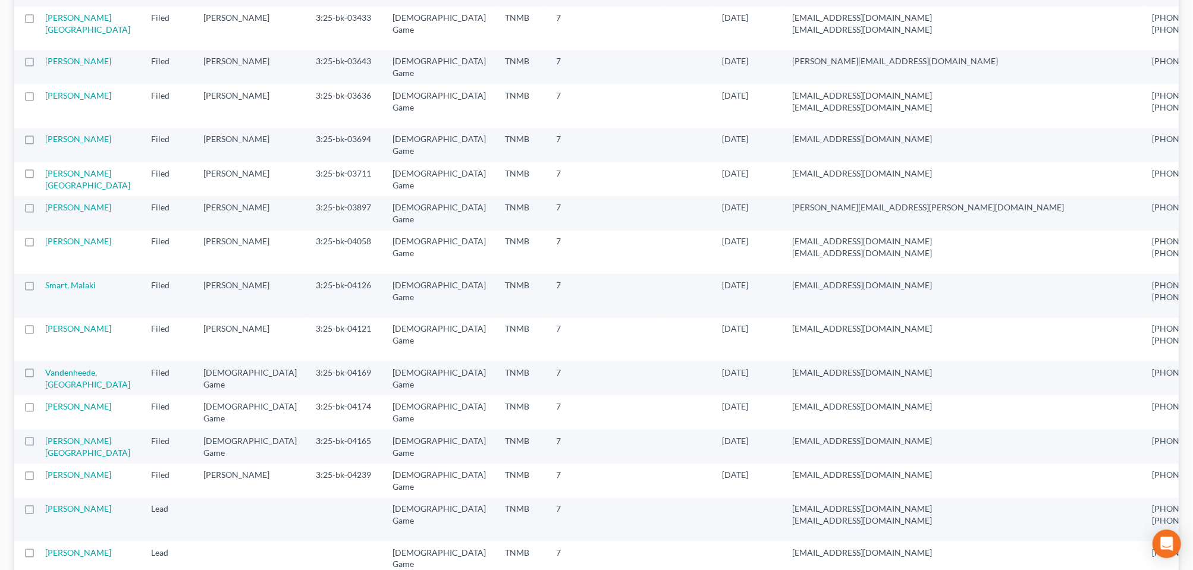
checkbox input "false"
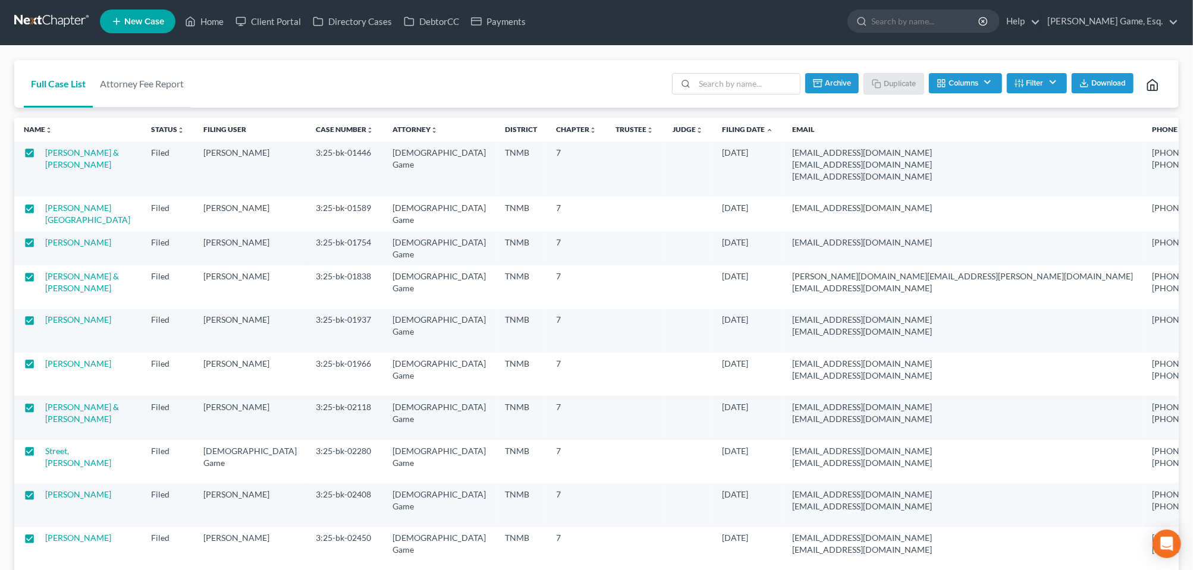
scroll to position [0, 0]
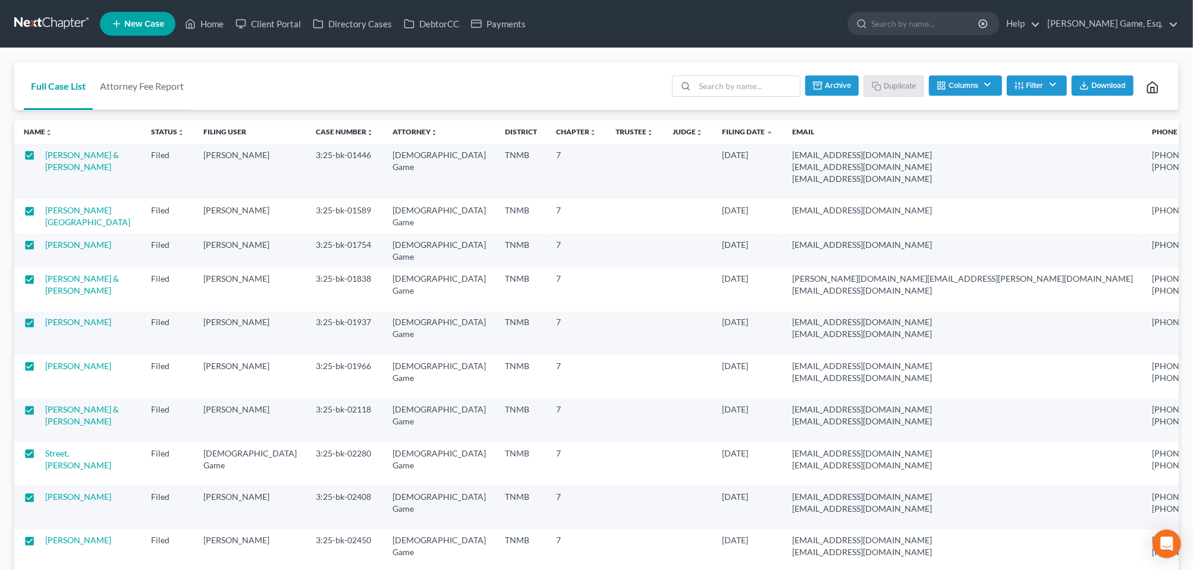
click at [1092, 90] on span "Download" at bounding box center [1109, 86] width 35 height 10
